Goal: Information Seeking & Learning: Understand process/instructions

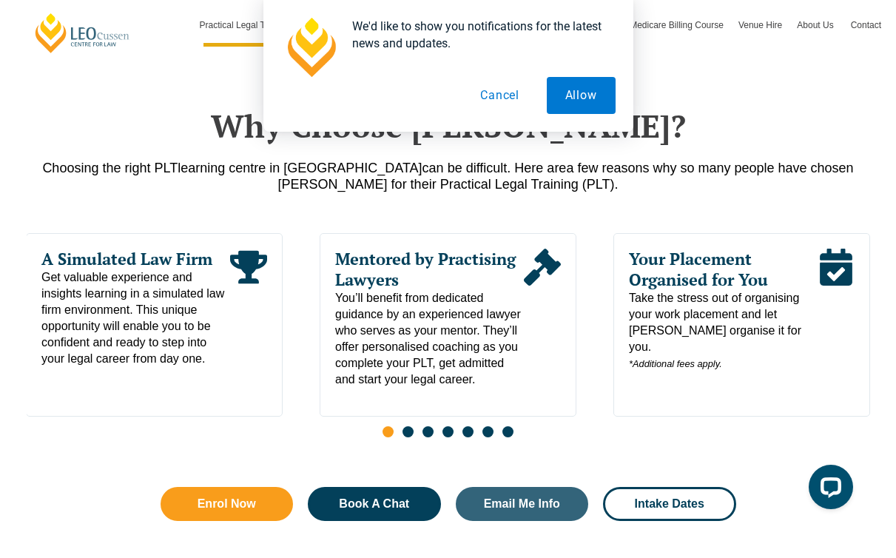
click at [505, 97] on button "Cancel" at bounding box center [500, 95] width 76 height 37
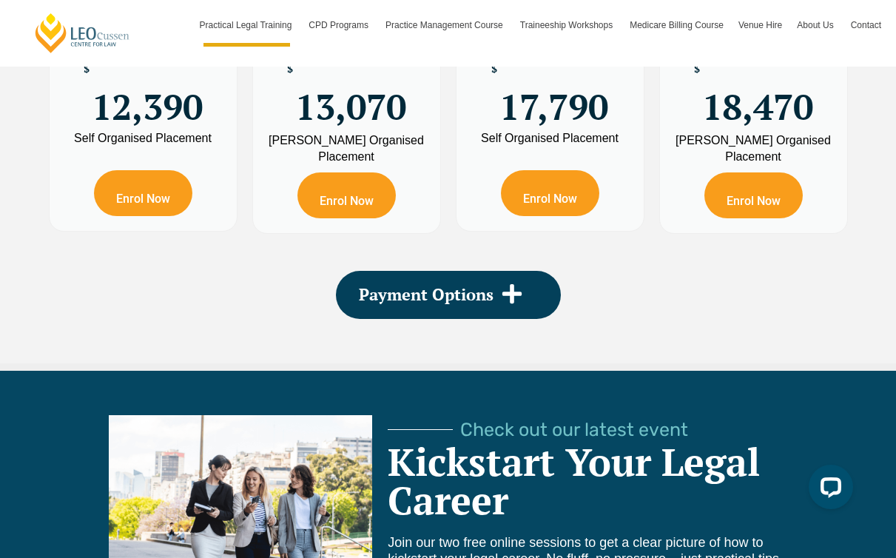
scroll to position [2736, 0]
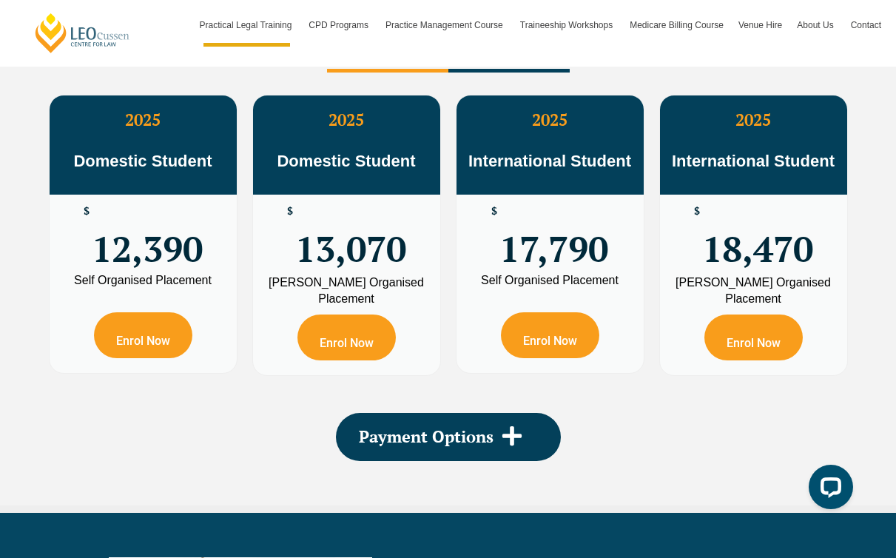
click at [266, 254] on div "$ 13,070" at bounding box center [346, 235] width 187 height 80
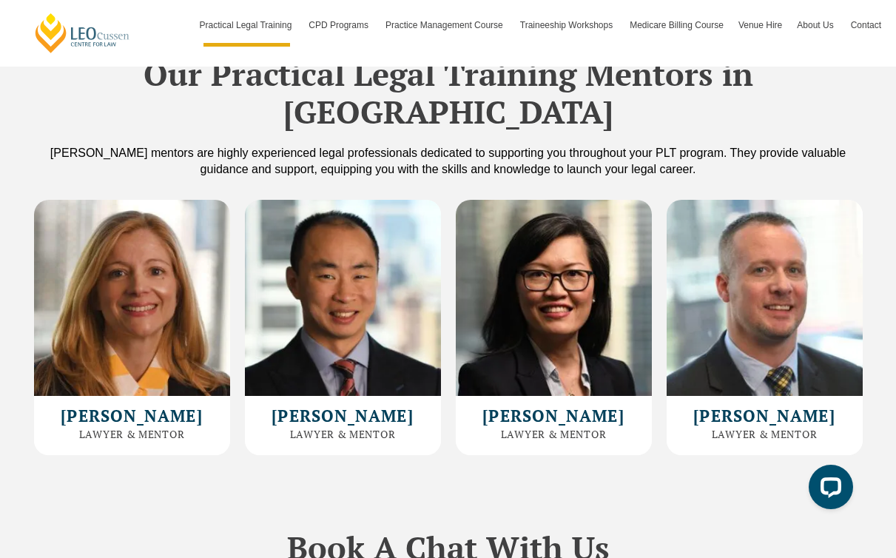
scroll to position [3996, 0]
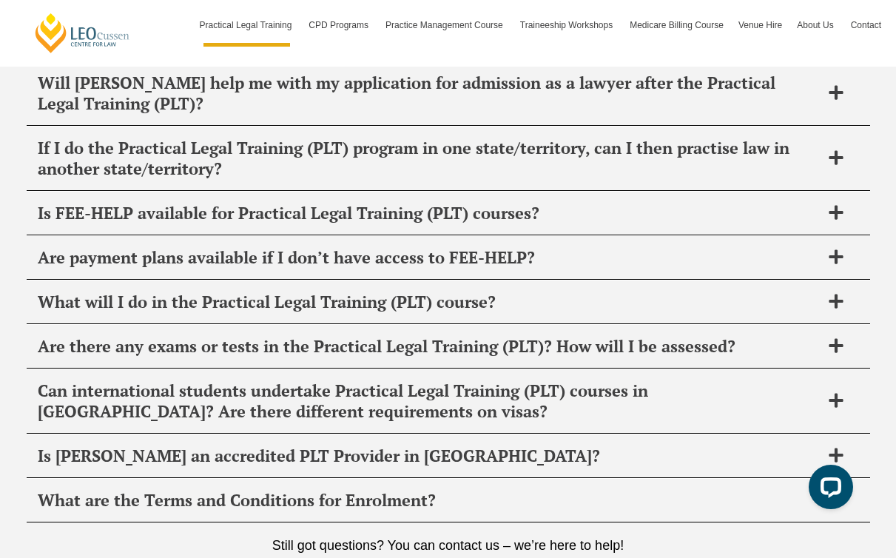
scroll to position [7432, 0]
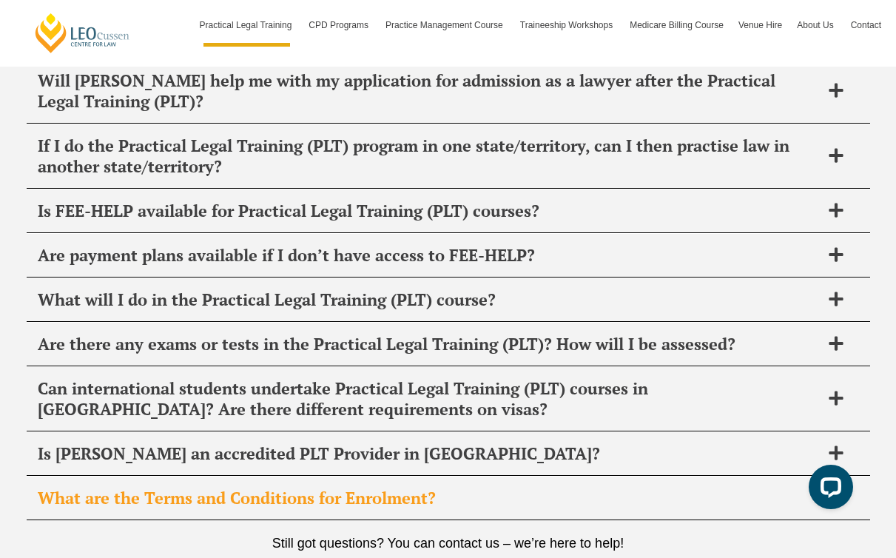
click at [72, 488] on span "What are the Terms and Conditions for Enrolment?" at bounding box center [429, 498] width 783 height 21
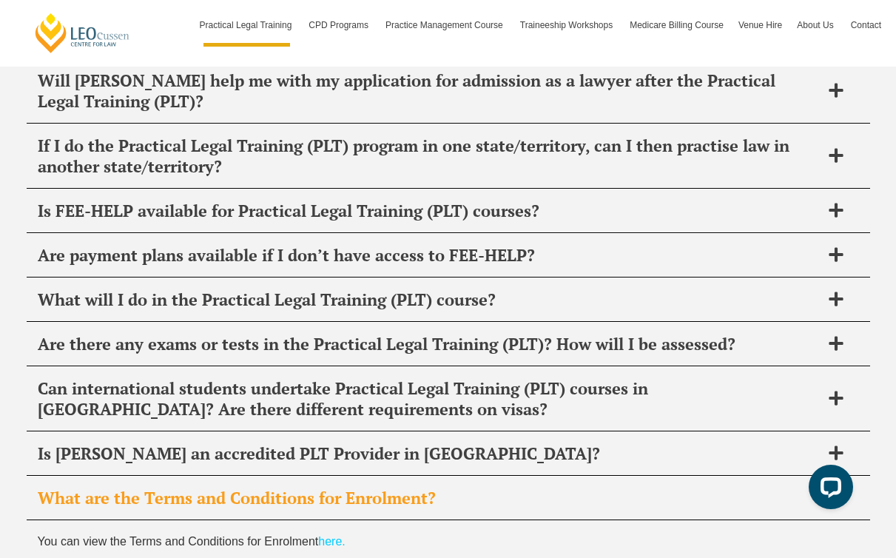
click at [328, 535] on link "here." at bounding box center [331, 541] width 27 height 13
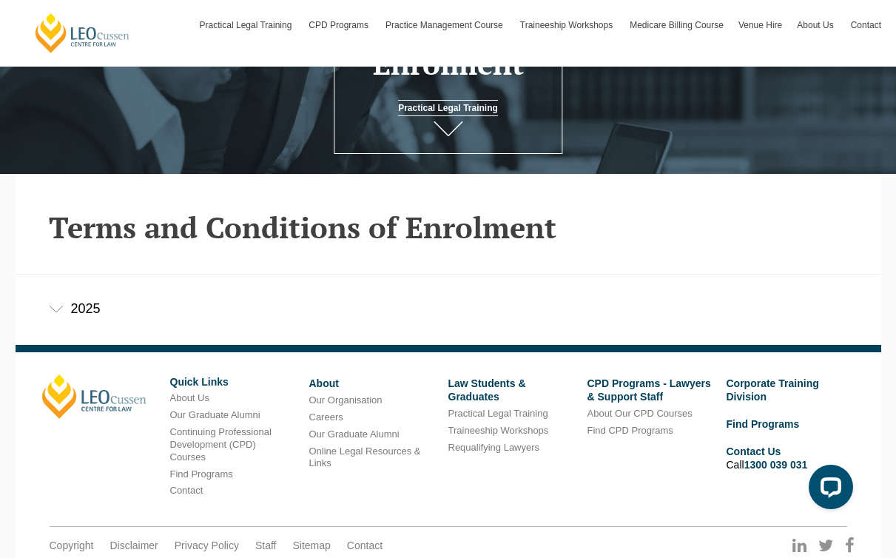
scroll to position [277, 0]
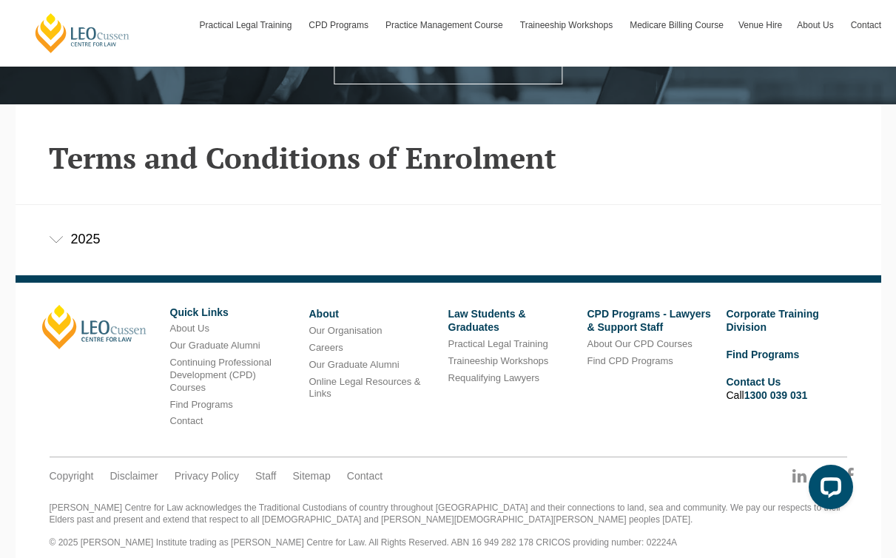
click at [367, 221] on div "2025" at bounding box center [449, 239] width 866 height 69
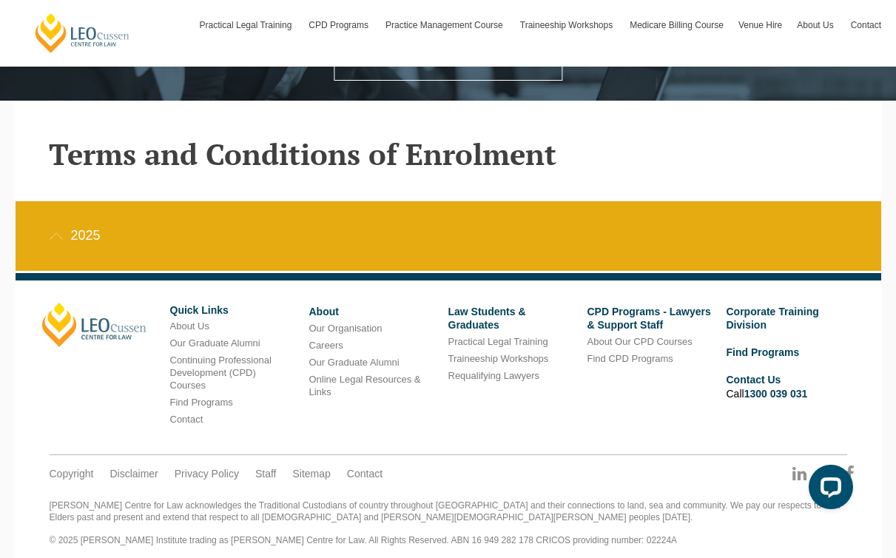
scroll to position [281, 0]
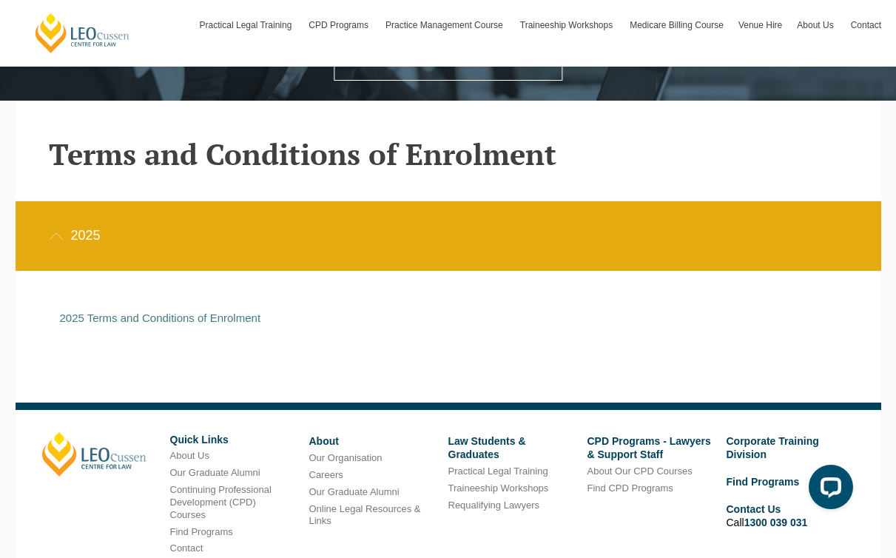
click at [338, 321] on p "2025 Terms and Conditions of Enrolment" at bounding box center [437, 318] width 755 height 13
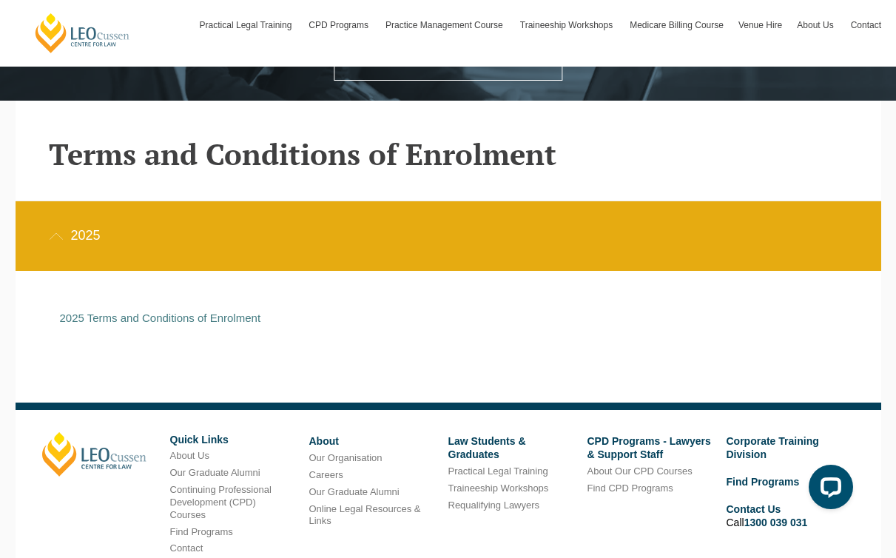
scroll to position [0, 0]
